Goal: Task Accomplishment & Management: Manage account settings

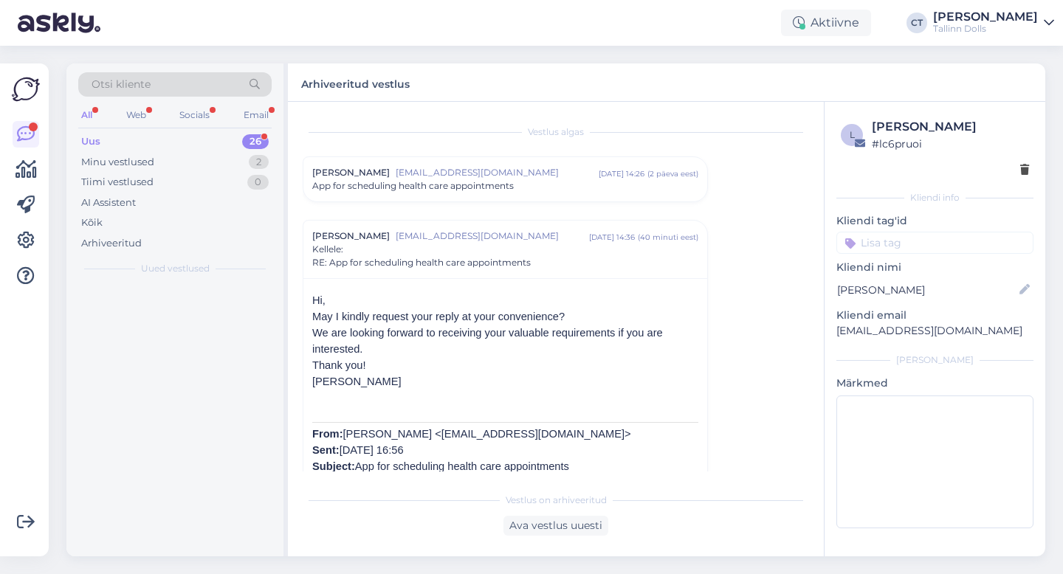
scroll to position [103, 0]
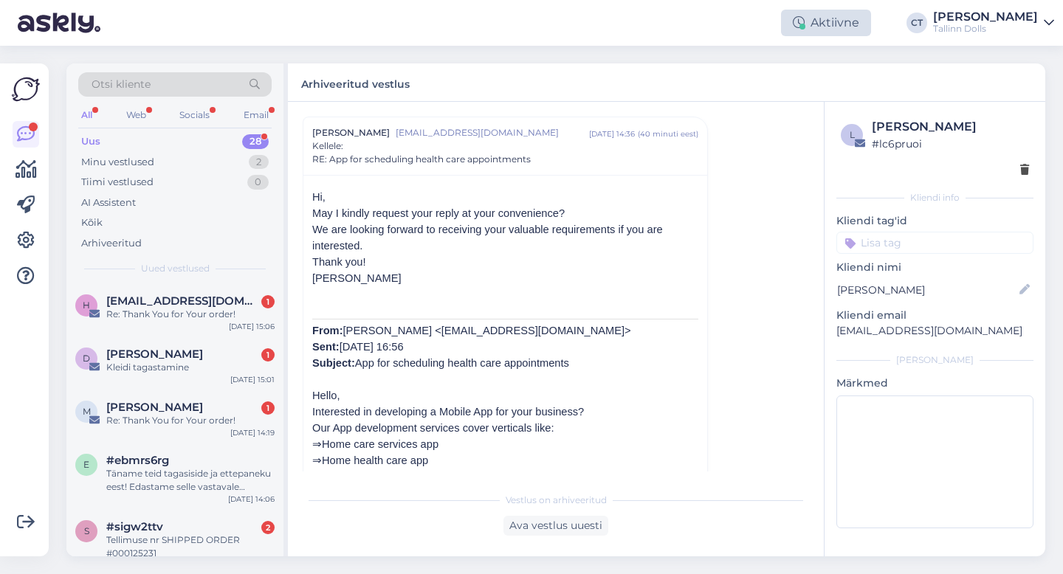
click at [827, 27] on div "Aktiivne" at bounding box center [826, 23] width 90 height 27
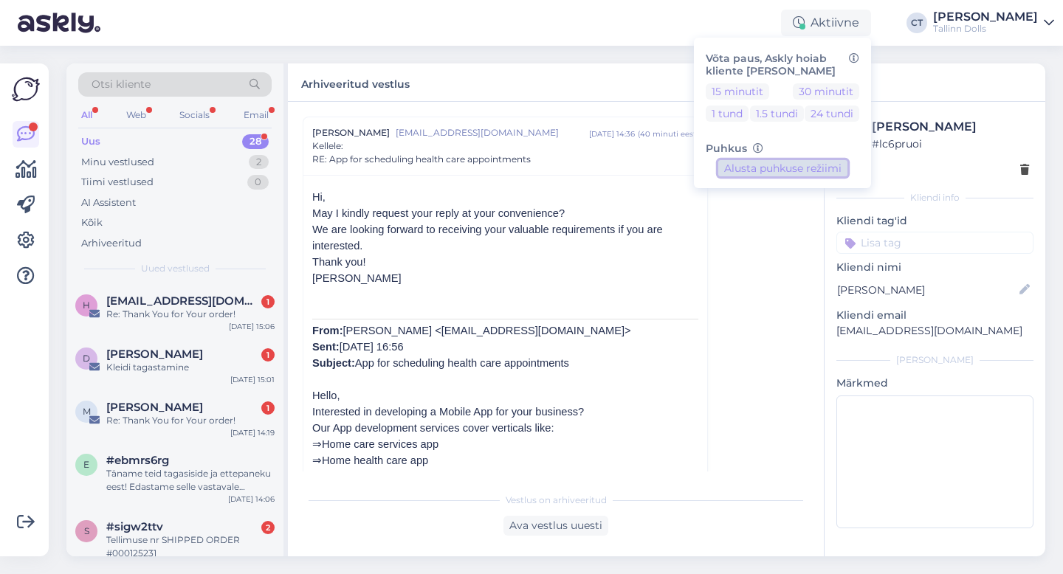
click at [805, 168] on button "Alusta puhkuse režiimi" at bounding box center [782, 168] width 129 height 16
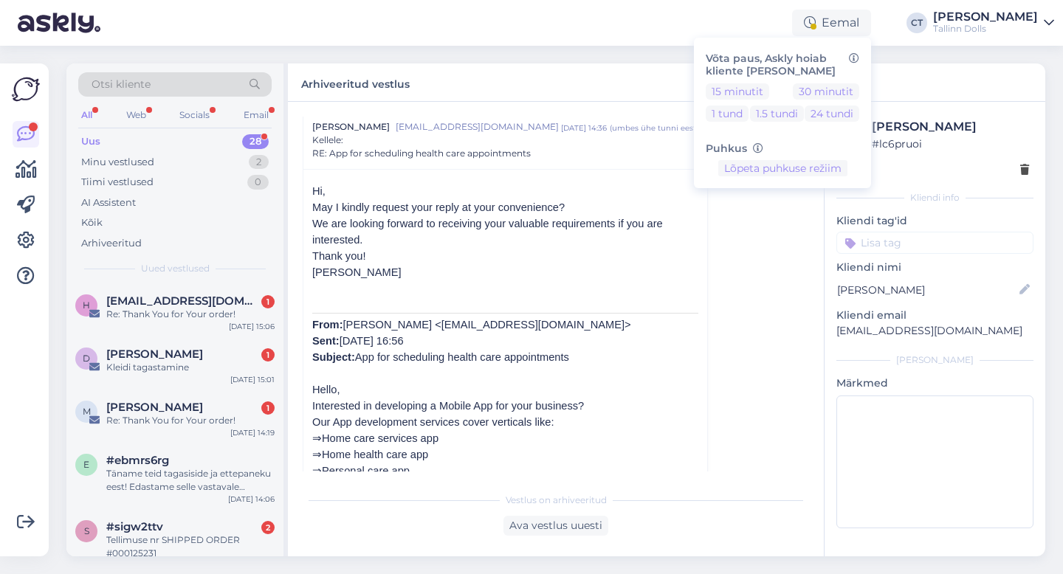
click at [128, 138] on div "Uus 28" at bounding box center [174, 141] width 193 height 21
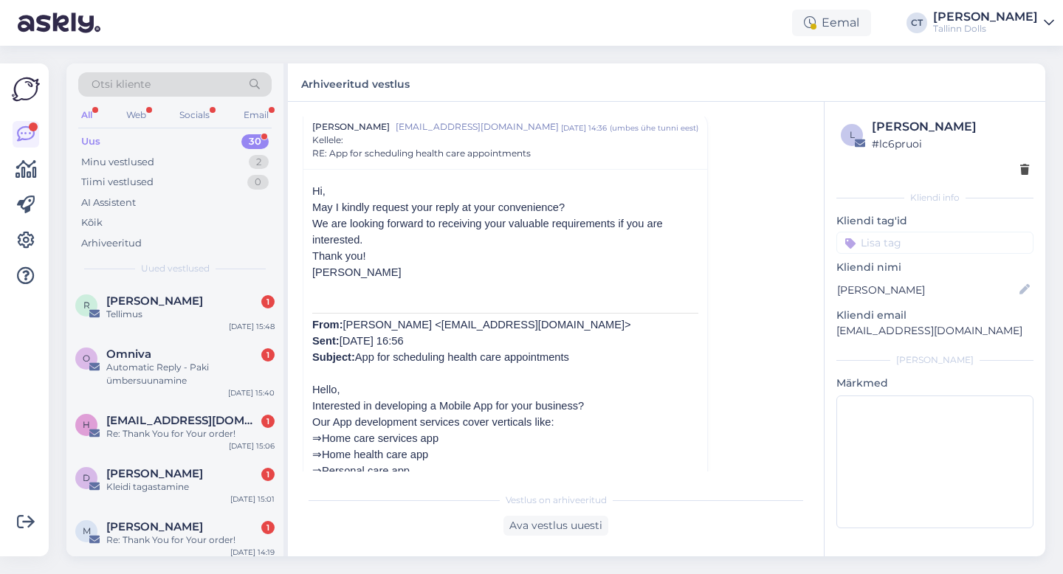
click at [176, 288] on div "R [PERSON_NAME] 1 Tellimus [DATE] 15:48" at bounding box center [174, 310] width 217 height 53
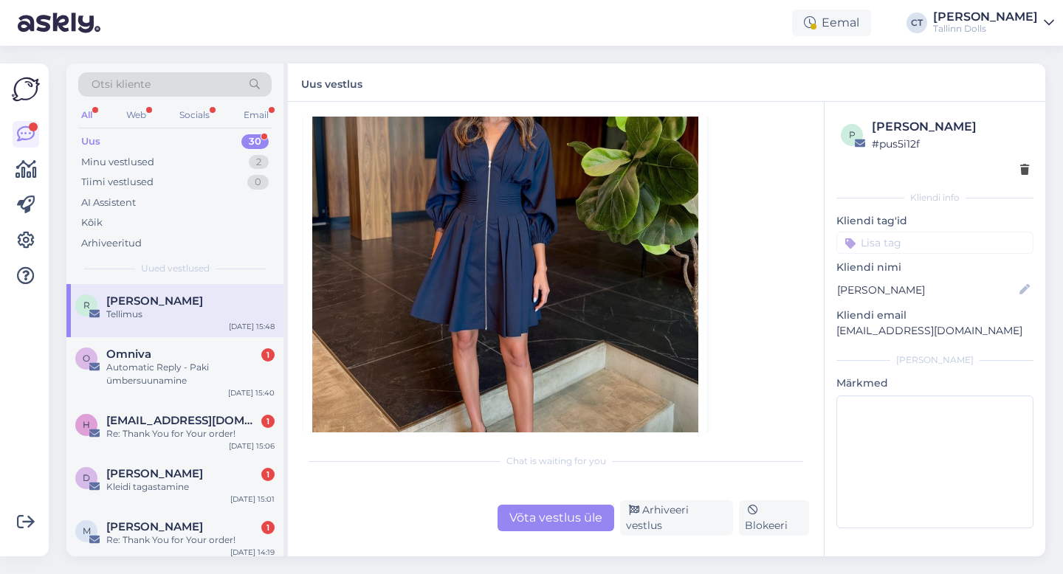
scroll to position [1707, 0]
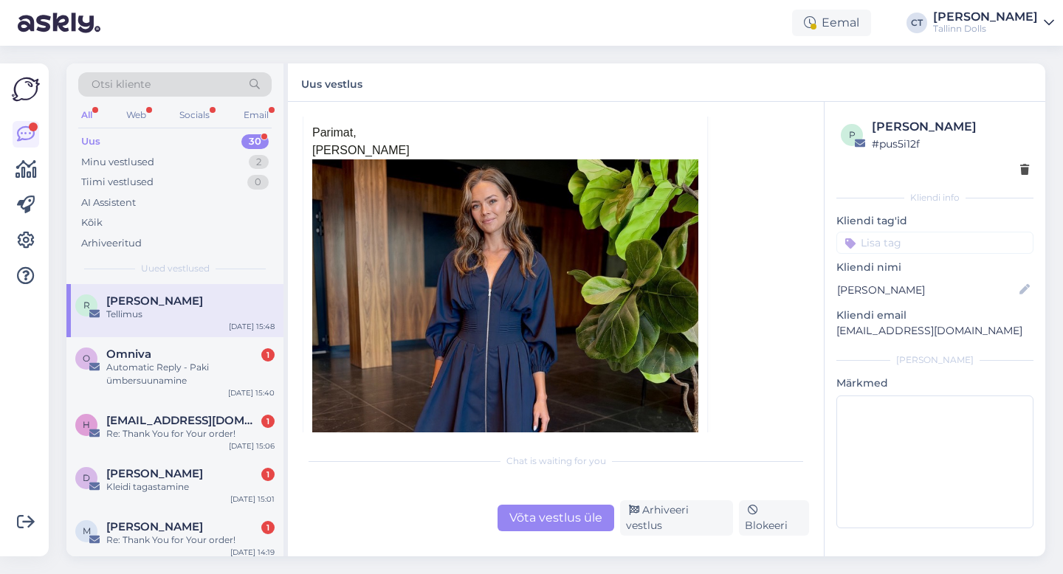
click at [164, 131] on div "Uus 30" at bounding box center [174, 141] width 193 height 21
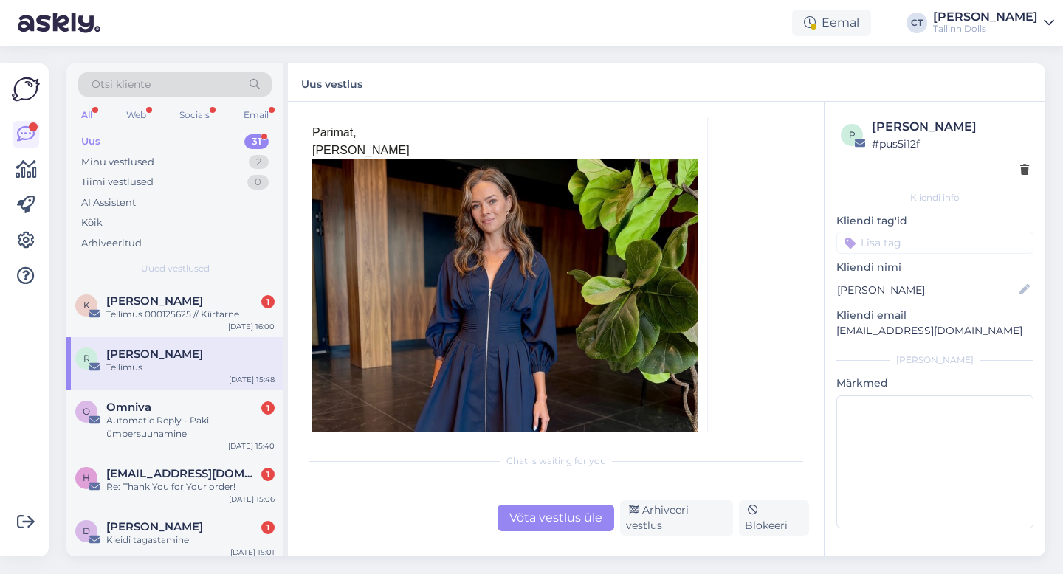
click at [167, 281] on div "Otsi kliente All Web Socials Email Uus 31 Minu vestlused 2 Tiimi vestlused 0 AI…" at bounding box center [174, 173] width 217 height 221
click at [167, 309] on div "Tellimus 000125625 // Kiirtarne" at bounding box center [190, 314] width 168 height 13
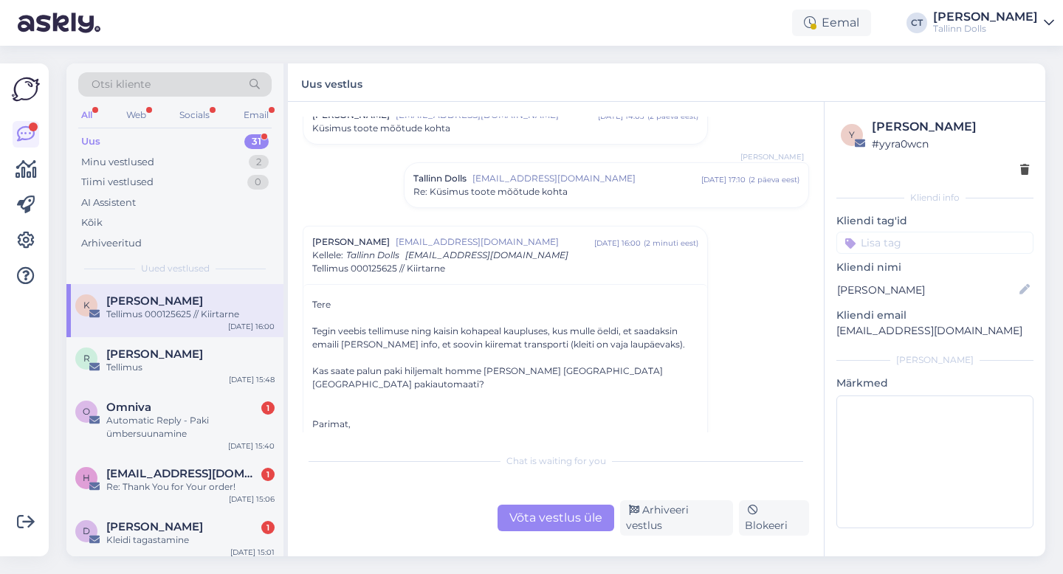
scroll to position [78, 0]
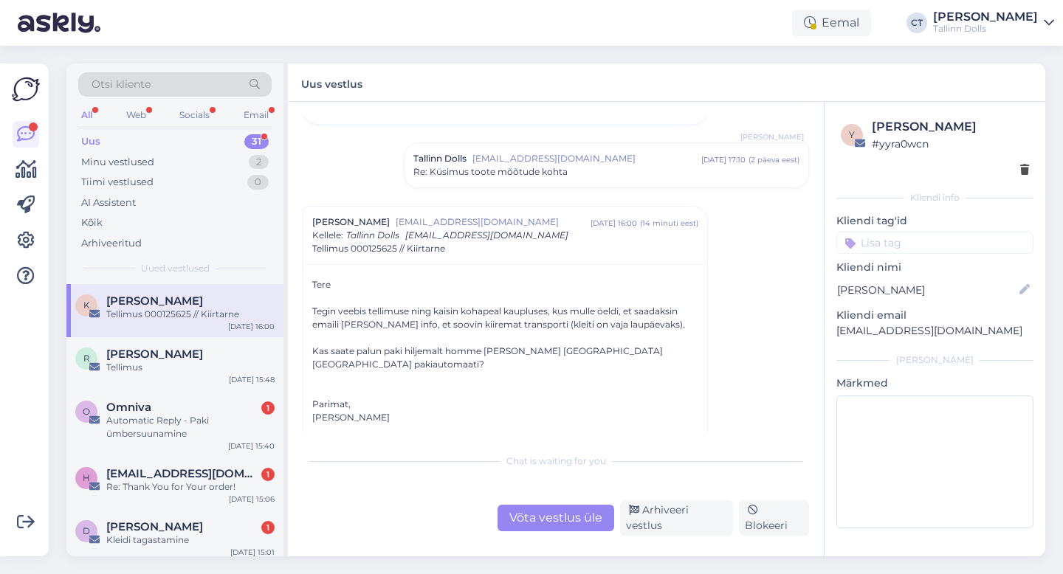
click at [155, 137] on div "Uus 31" at bounding box center [174, 141] width 193 height 21
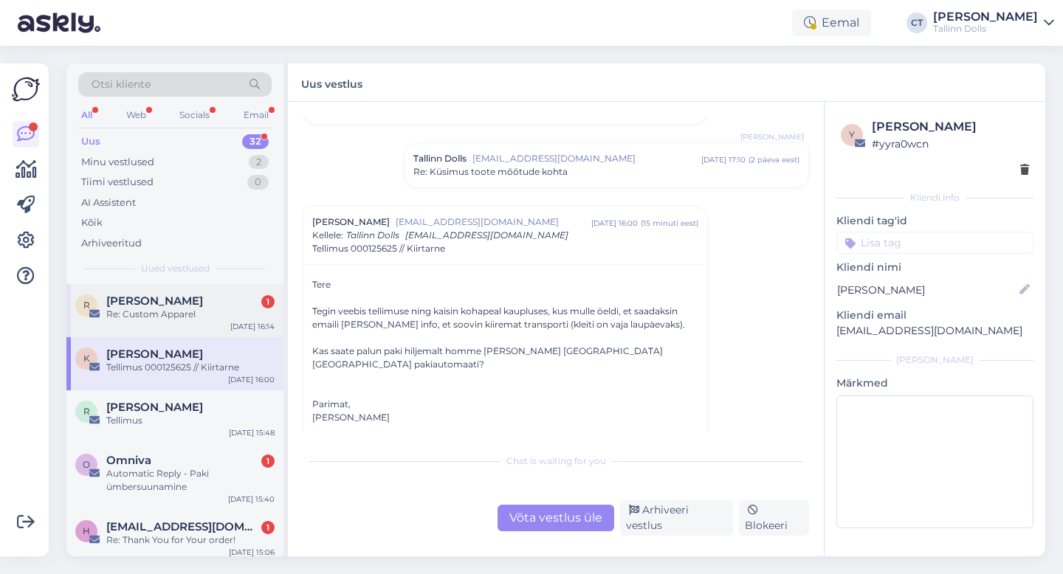
click at [163, 308] on div "Re: Custom Apparel" at bounding box center [190, 314] width 168 height 13
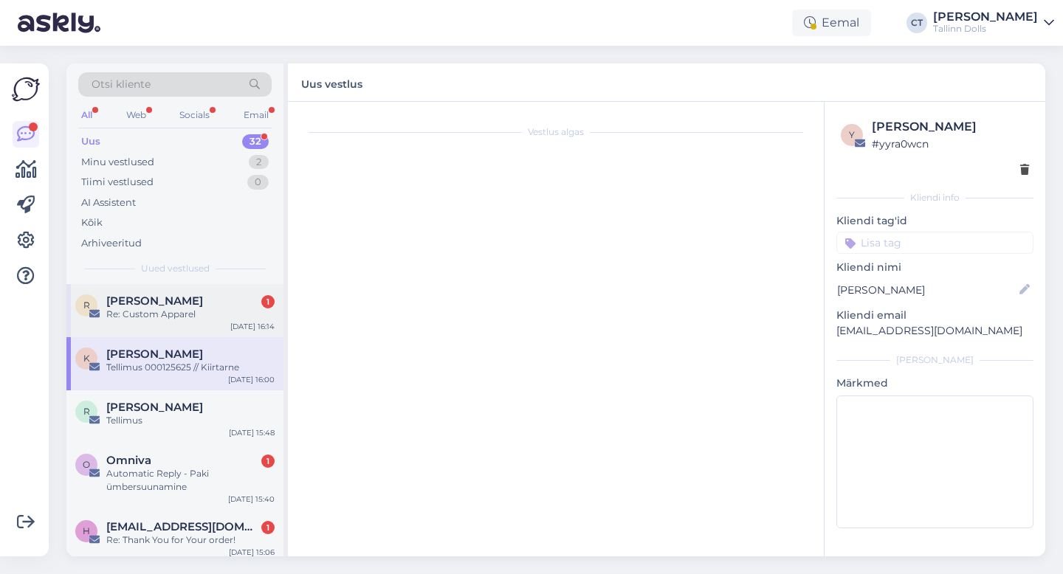
scroll to position [139, 0]
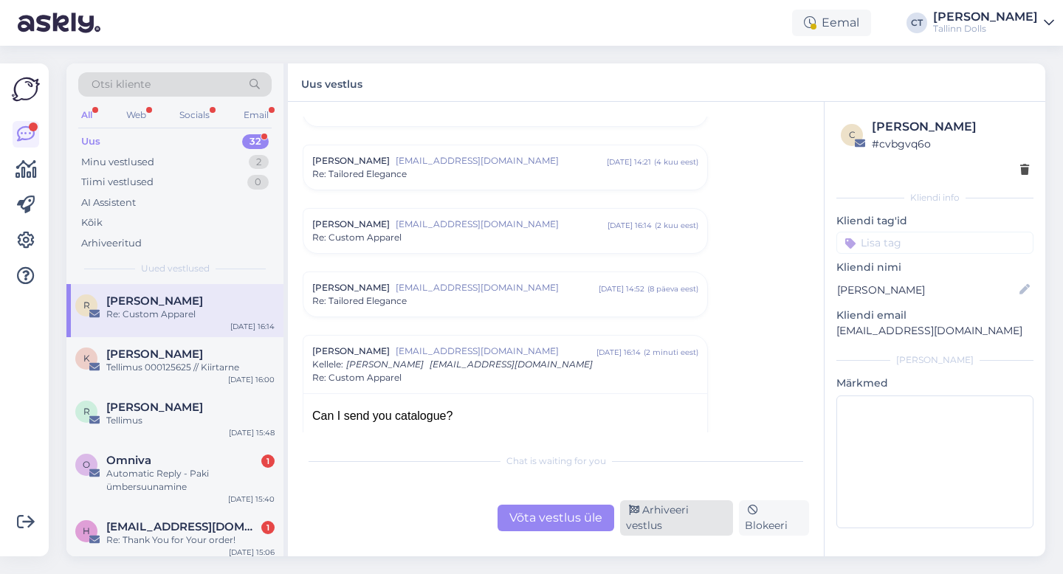
click at [658, 528] on div "Arhiveeri vestlus" at bounding box center [676, 517] width 113 height 35
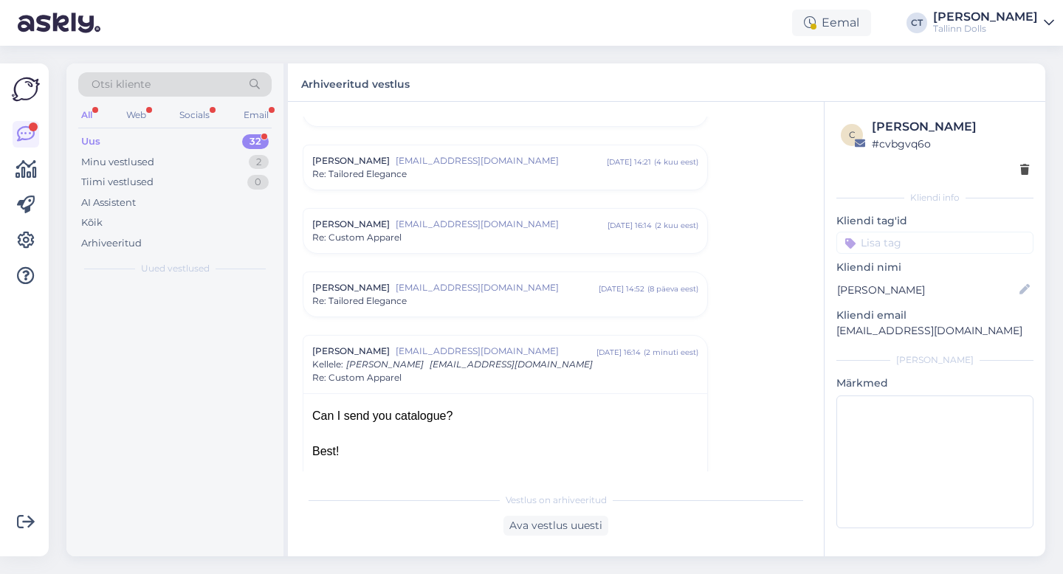
scroll to position [357, 0]
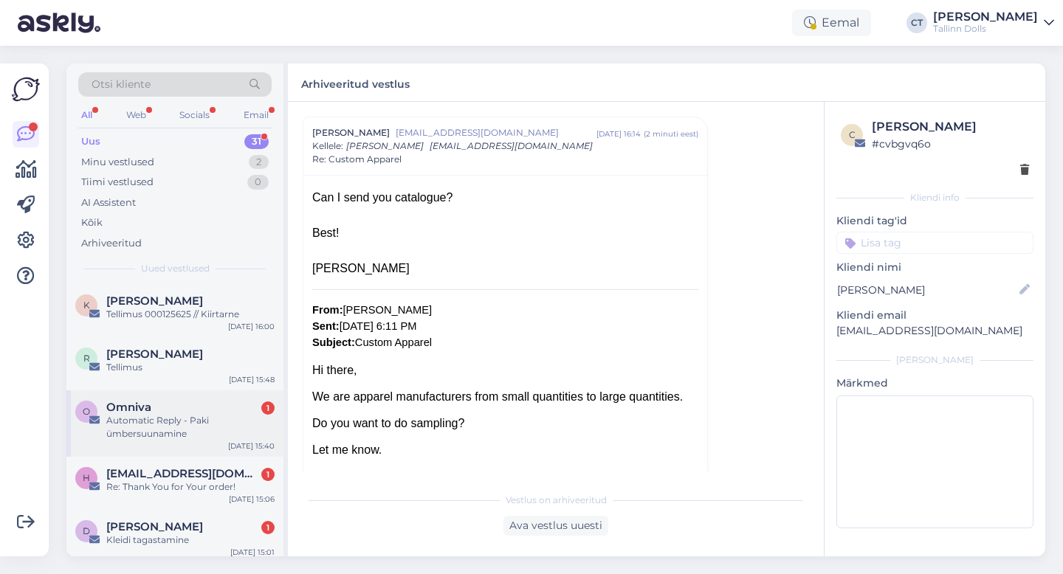
click at [228, 444] on div "O Omniva 1 Automatic Reply - Paki ümbersuunamine [DATE] 15:40" at bounding box center [174, 423] width 217 height 66
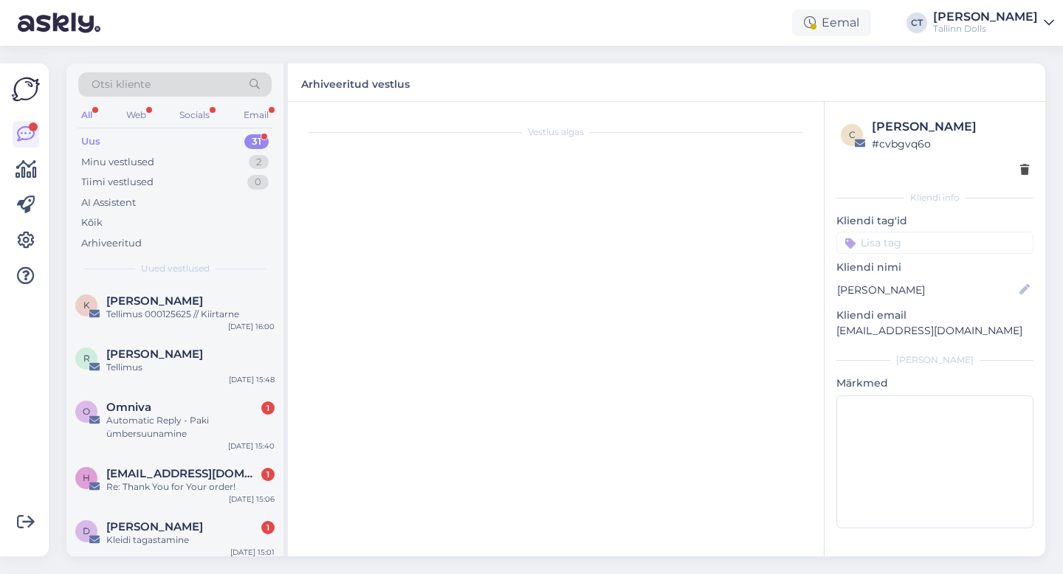
scroll to position [0, 0]
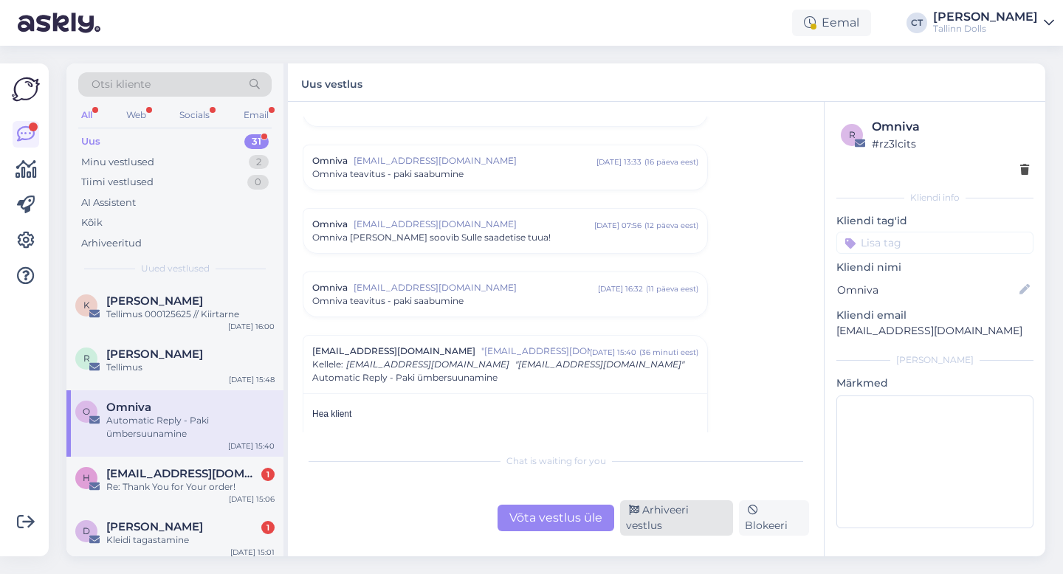
click at [672, 525] on div "Arhiveeri vestlus" at bounding box center [676, 517] width 113 height 35
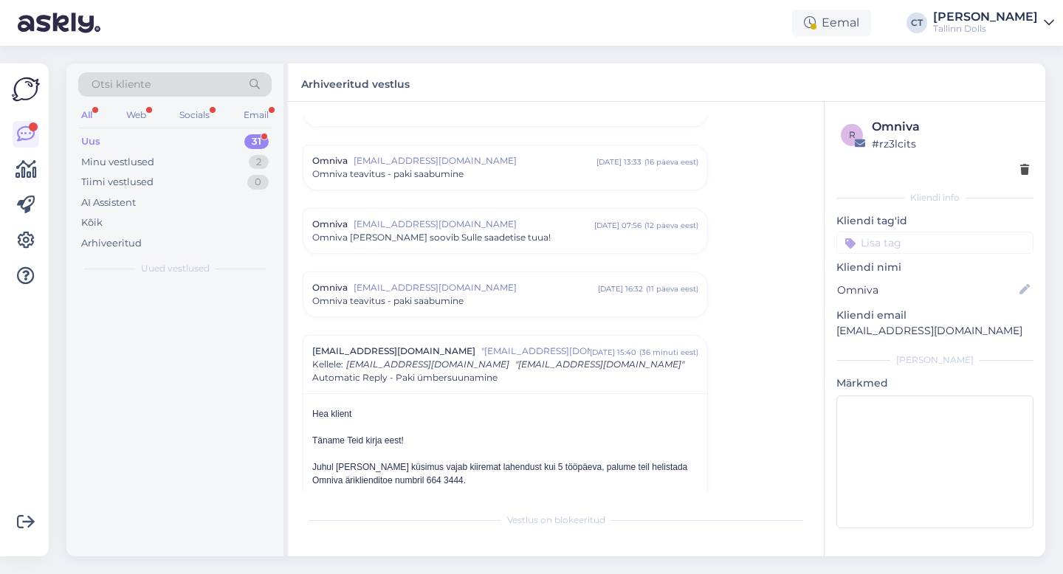
scroll to position [6407, 0]
